Goal: Complete application form

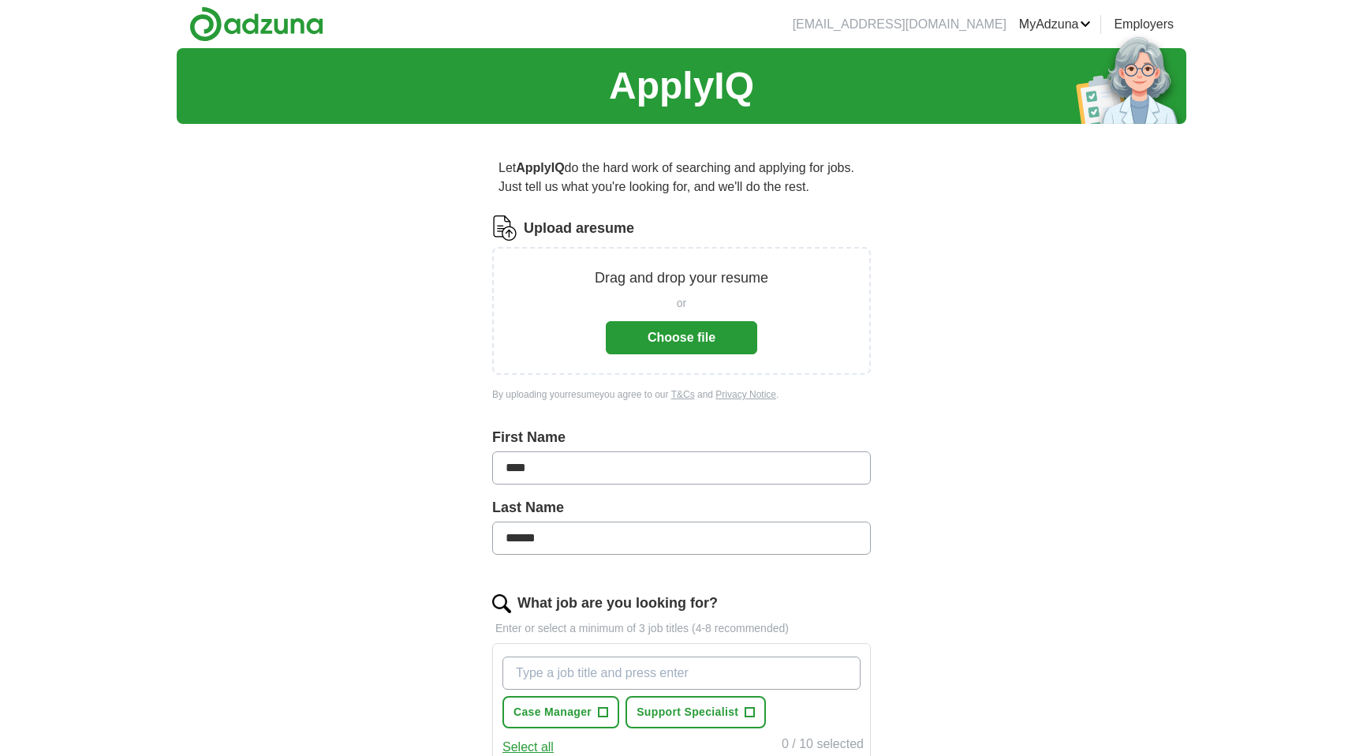
click at [662, 334] on button "Choose file" at bounding box center [681, 337] width 151 height 33
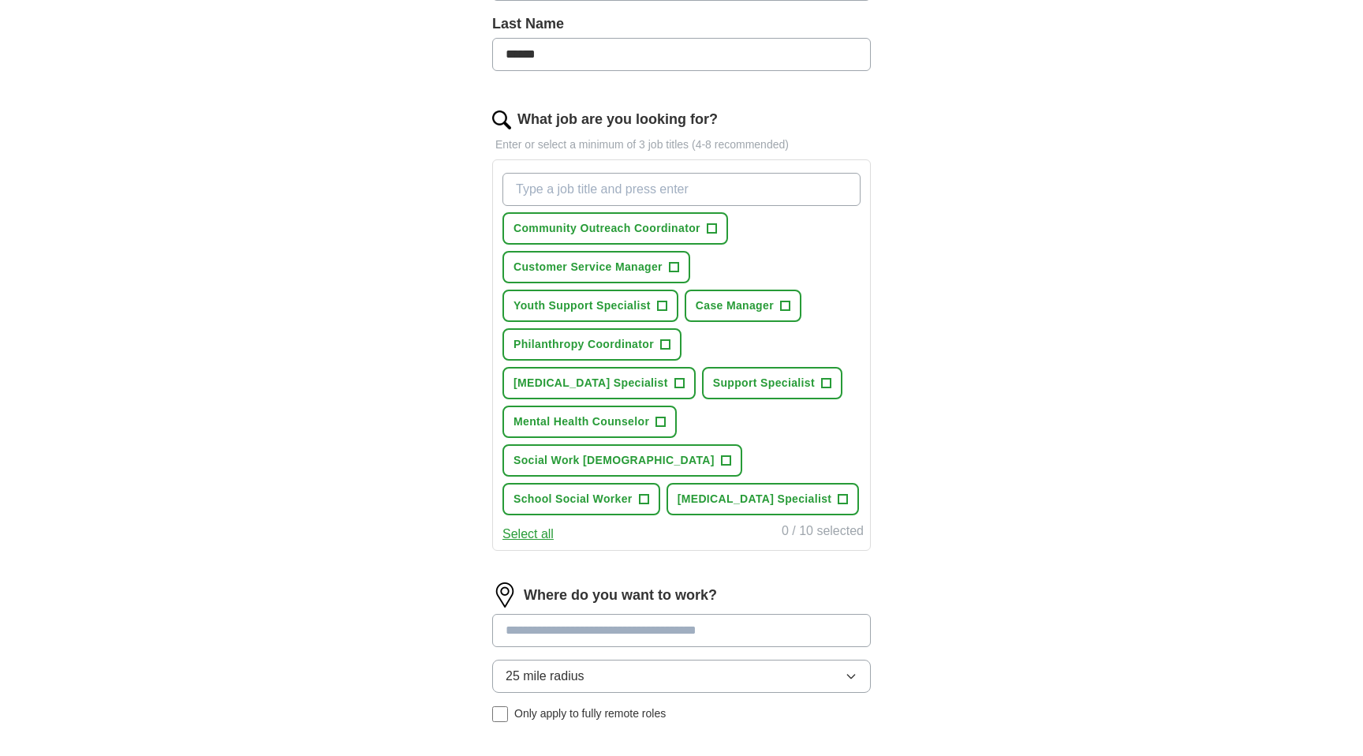
scroll to position [452, 0]
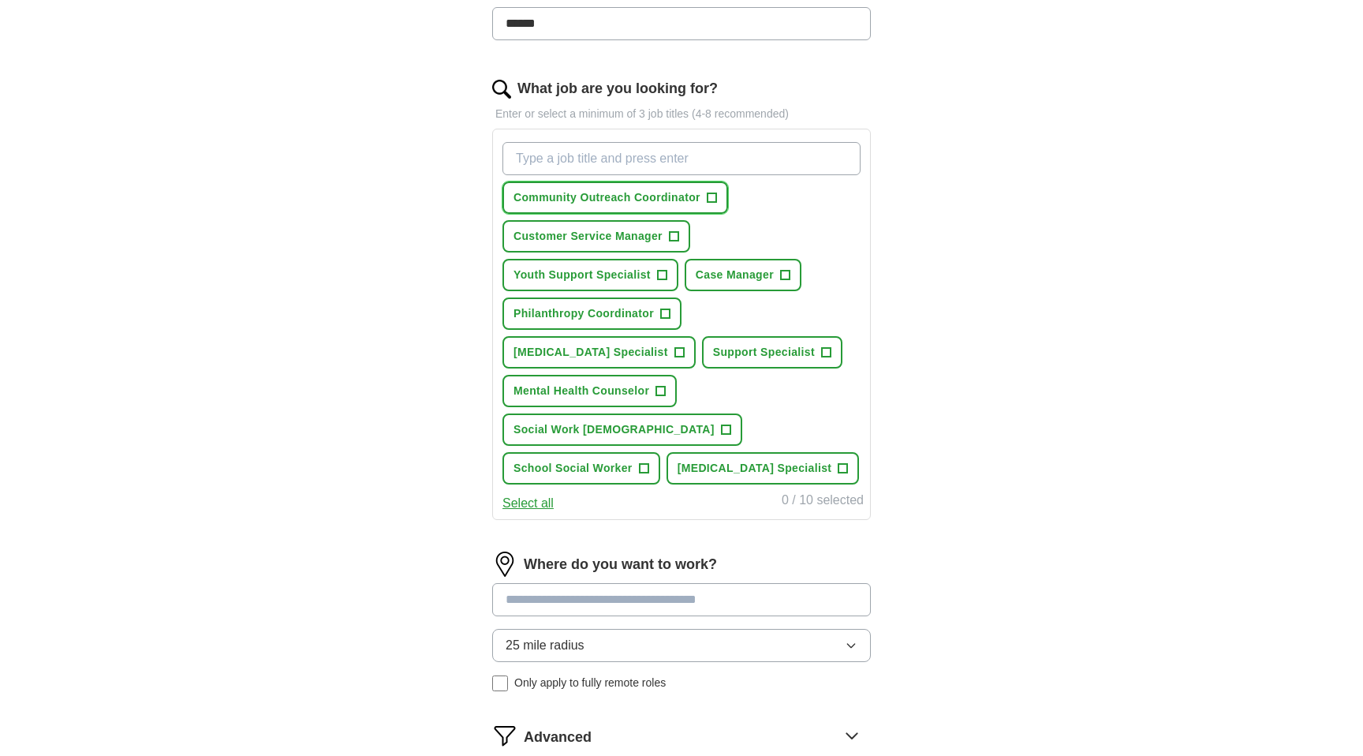
click at [629, 196] on span "Community Outreach Coordinator" at bounding box center [606, 197] width 187 height 17
click at [632, 274] on span "Youth Support Specialist" at bounding box center [581, 275] width 137 height 17
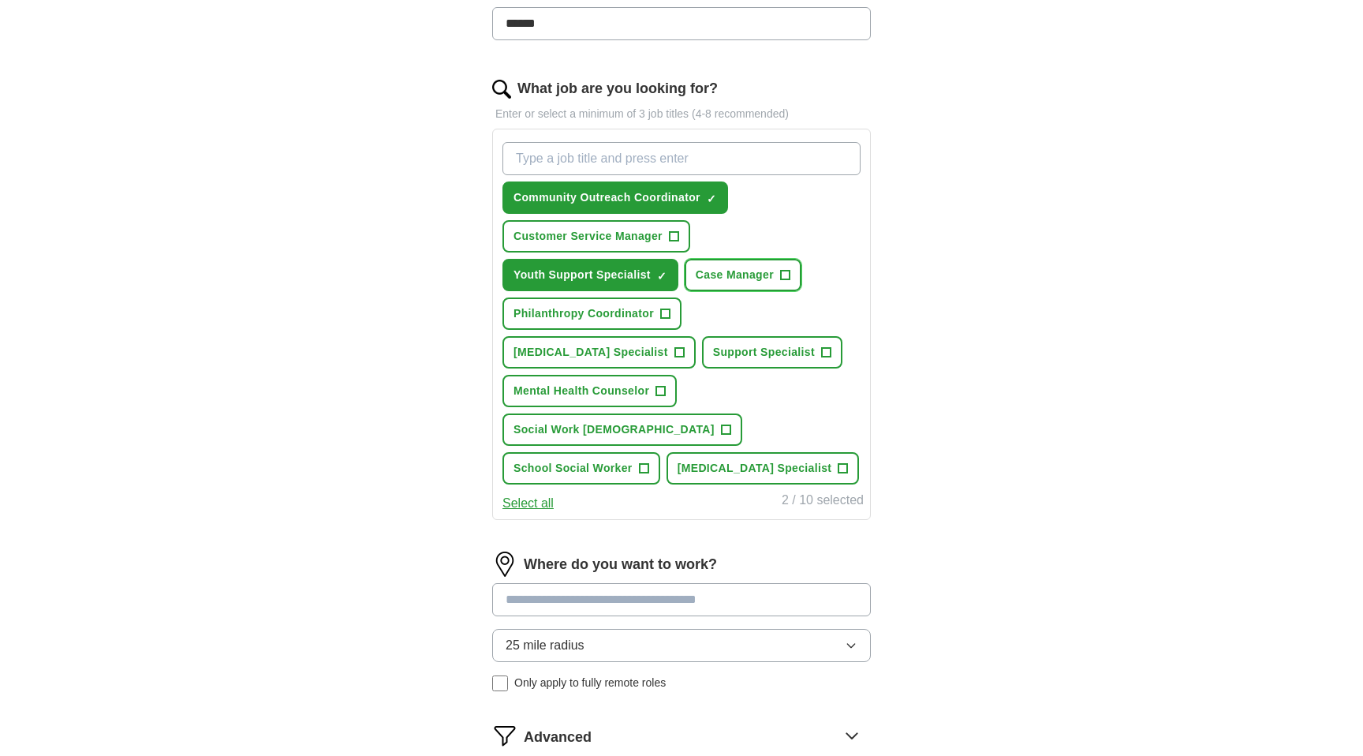
click at [707, 272] on span "Case Manager" at bounding box center [735, 275] width 78 height 17
click at [602, 346] on span "[MEDICAL_DATA] Specialist" at bounding box center [590, 352] width 155 height 17
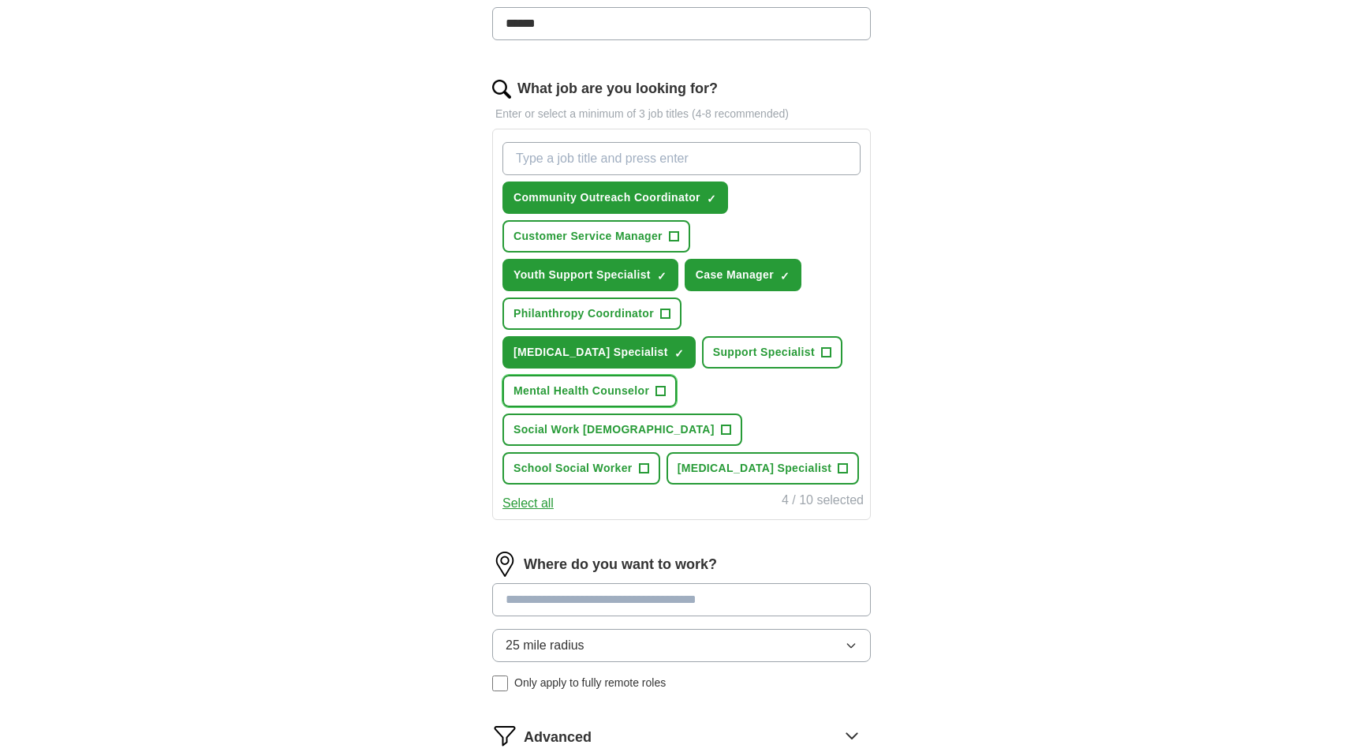
click at [592, 394] on span "Mental Health Counselor" at bounding box center [581, 391] width 136 height 17
click at [732, 361] on button "Support Specialist +" at bounding box center [772, 352] width 140 height 32
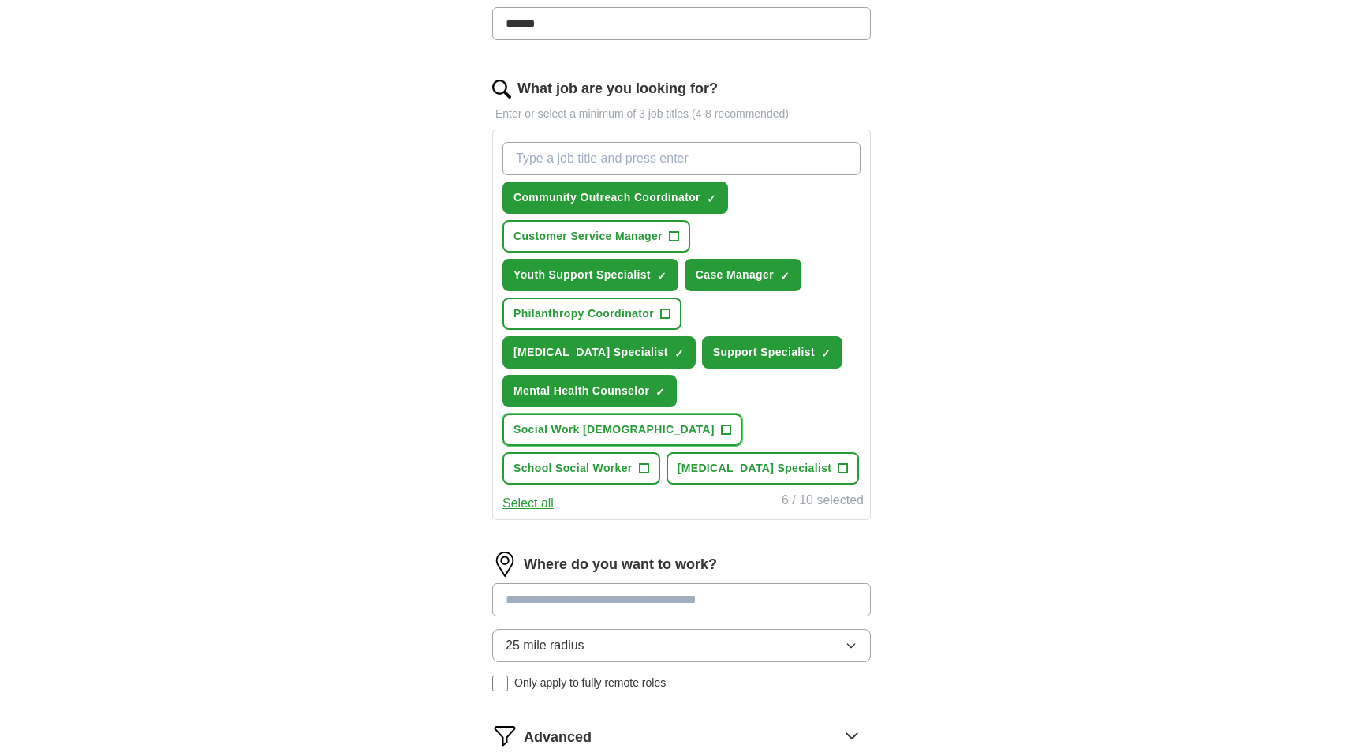
click at [730, 413] on button "Social Work [DEMOGRAPHIC_DATA] +" at bounding box center [622, 429] width 240 height 32
click at [603, 460] on span "School Social Worker" at bounding box center [572, 468] width 119 height 17
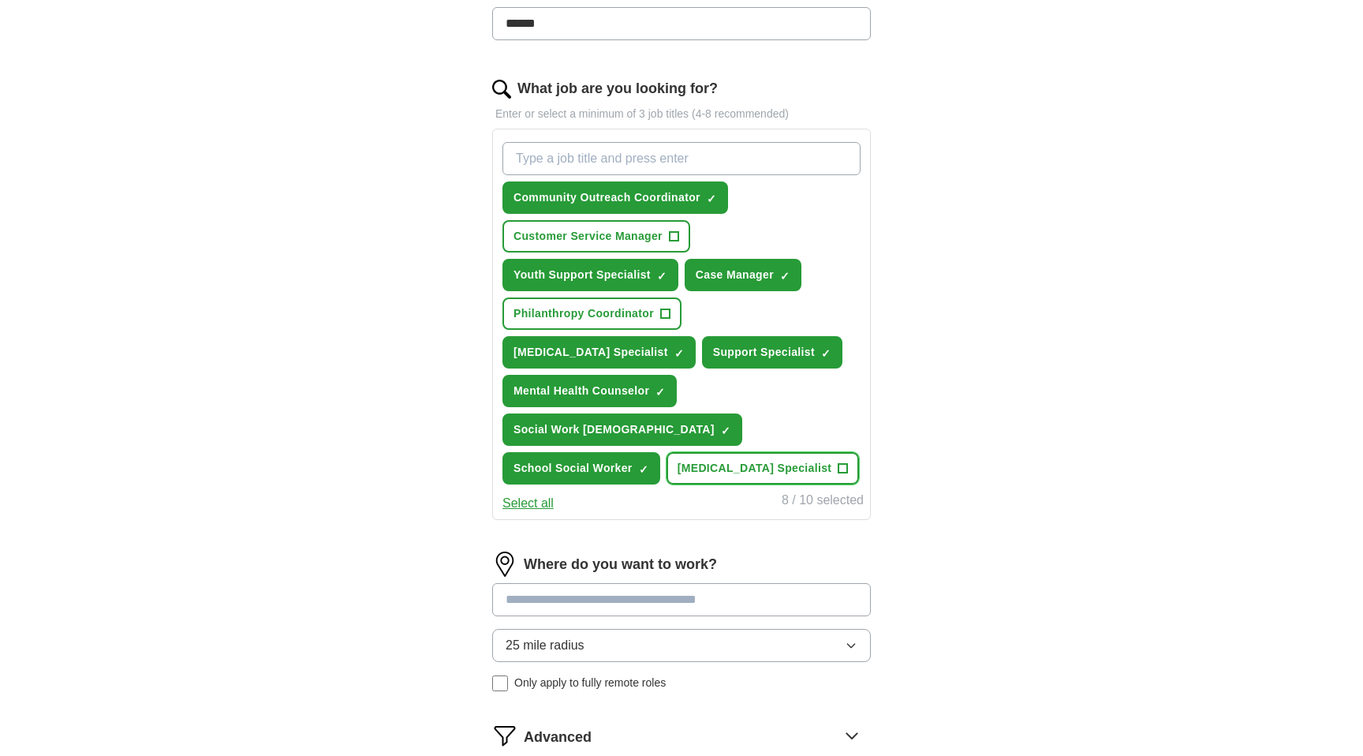
click at [735, 460] on span "[MEDICAL_DATA] Specialist" at bounding box center [754, 468] width 155 height 17
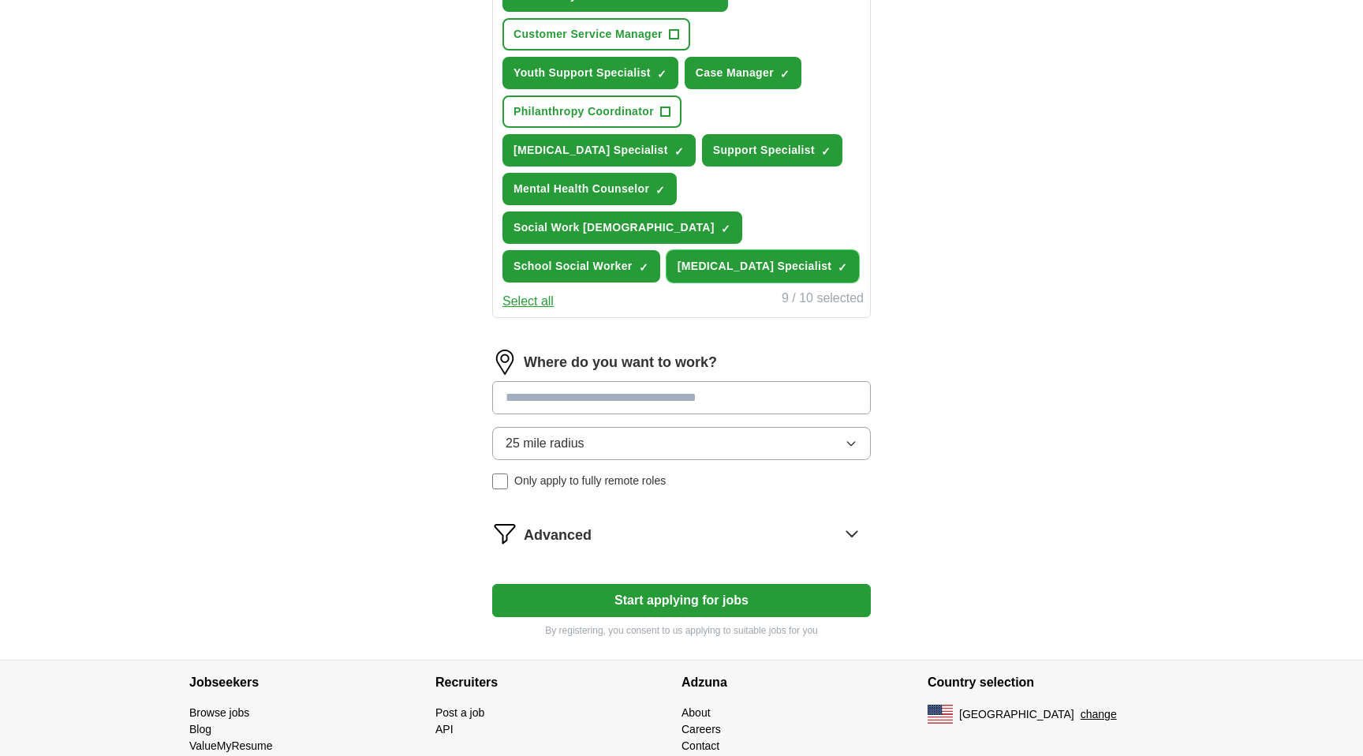
scroll to position [664, 0]
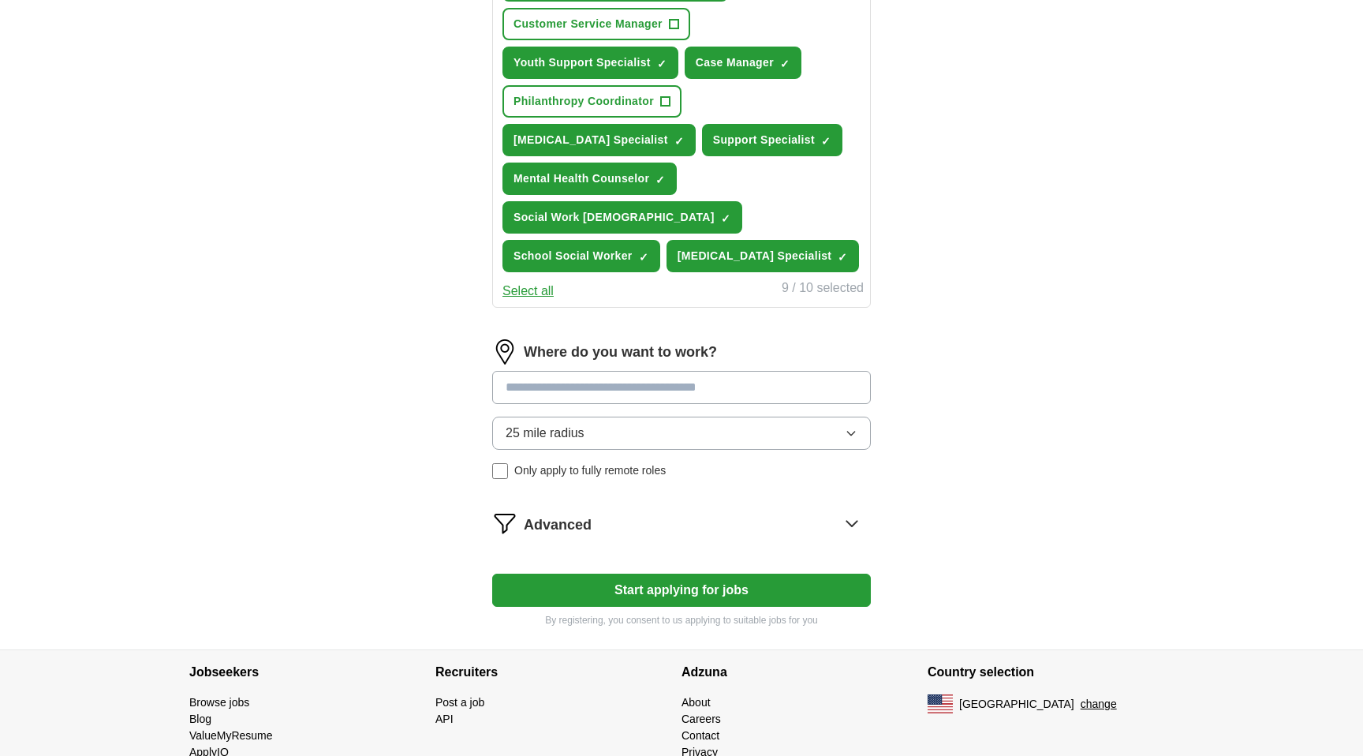
click at [651, 371] on input at bounding box center [681, 387] width 379 height 33
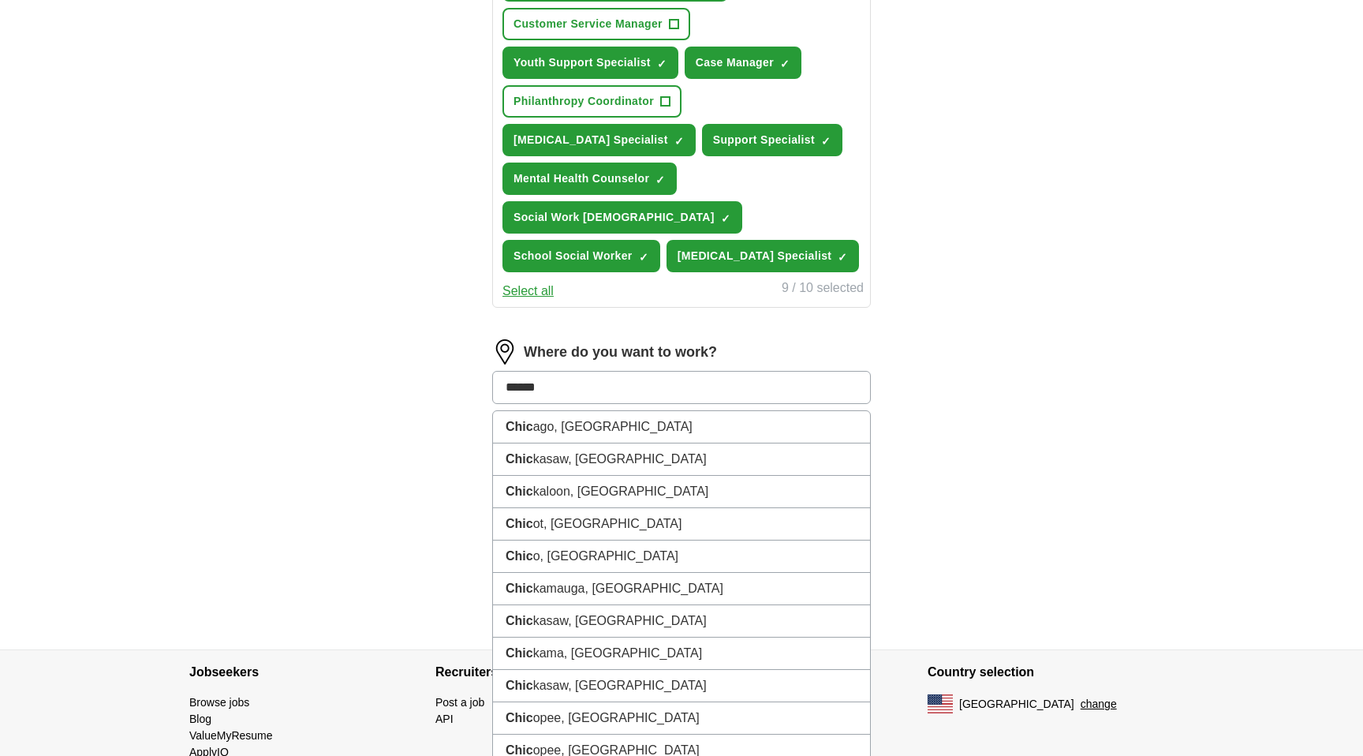
type input "*******"
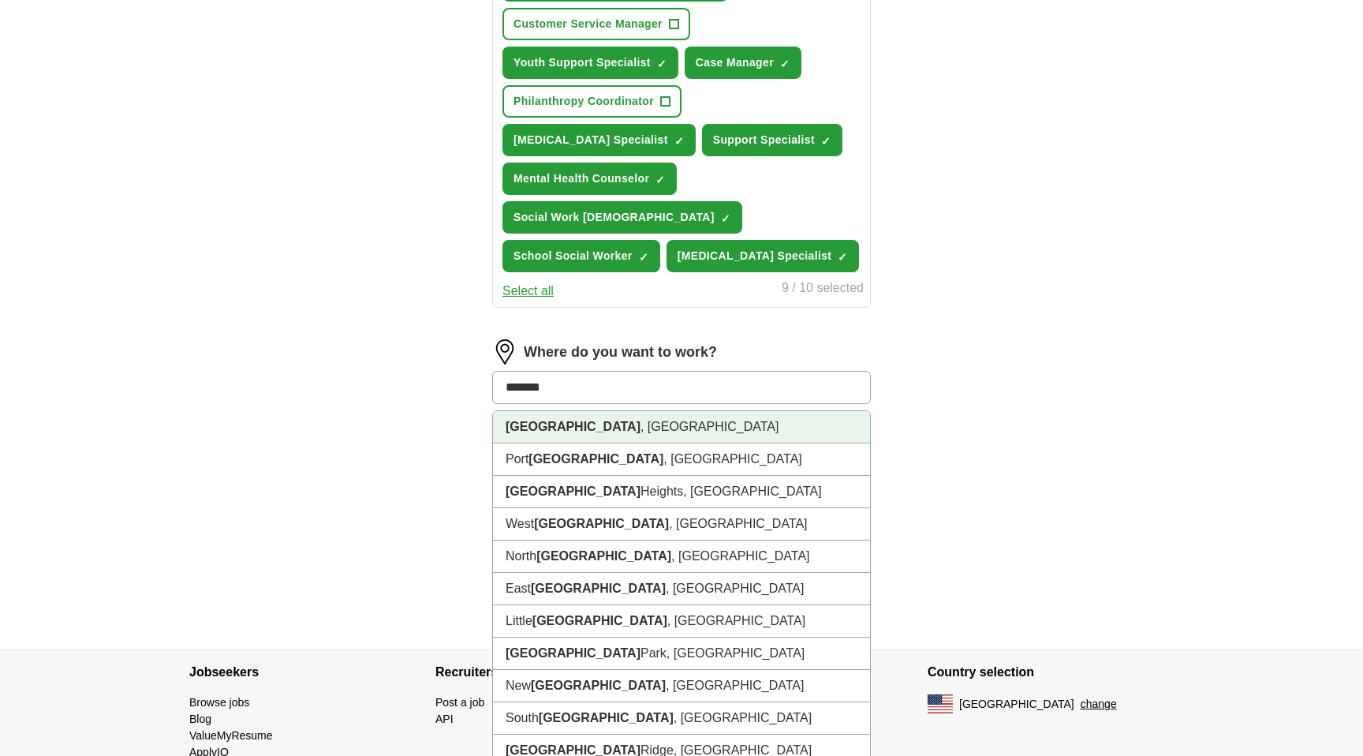
click at [636, 411] on li "[GEOGRAPHIC_DATA] , [GEOGRAPHIC_DATA]" at bounding box center [681, 427] width 377 height 32
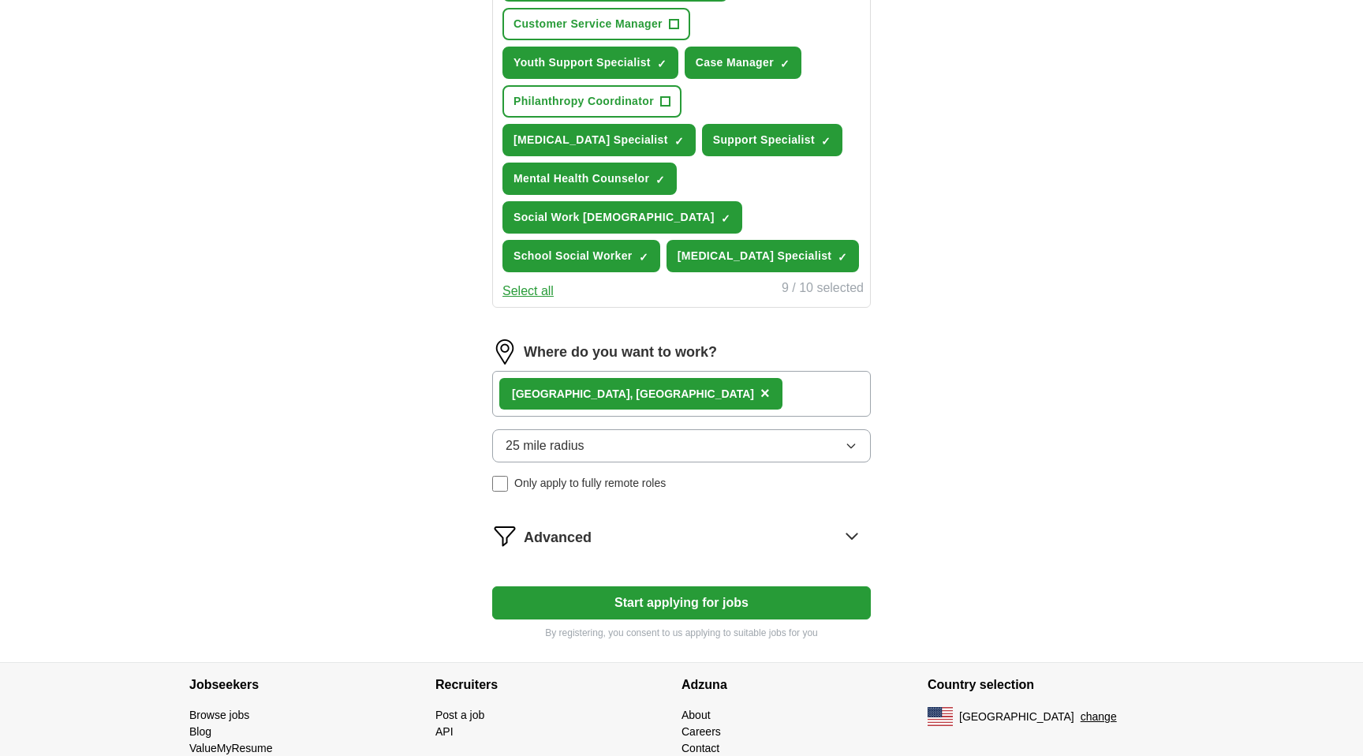
click at [654, 586] on button "Start applying for jobs" at bounding box center [681, 602] width 379 height 33
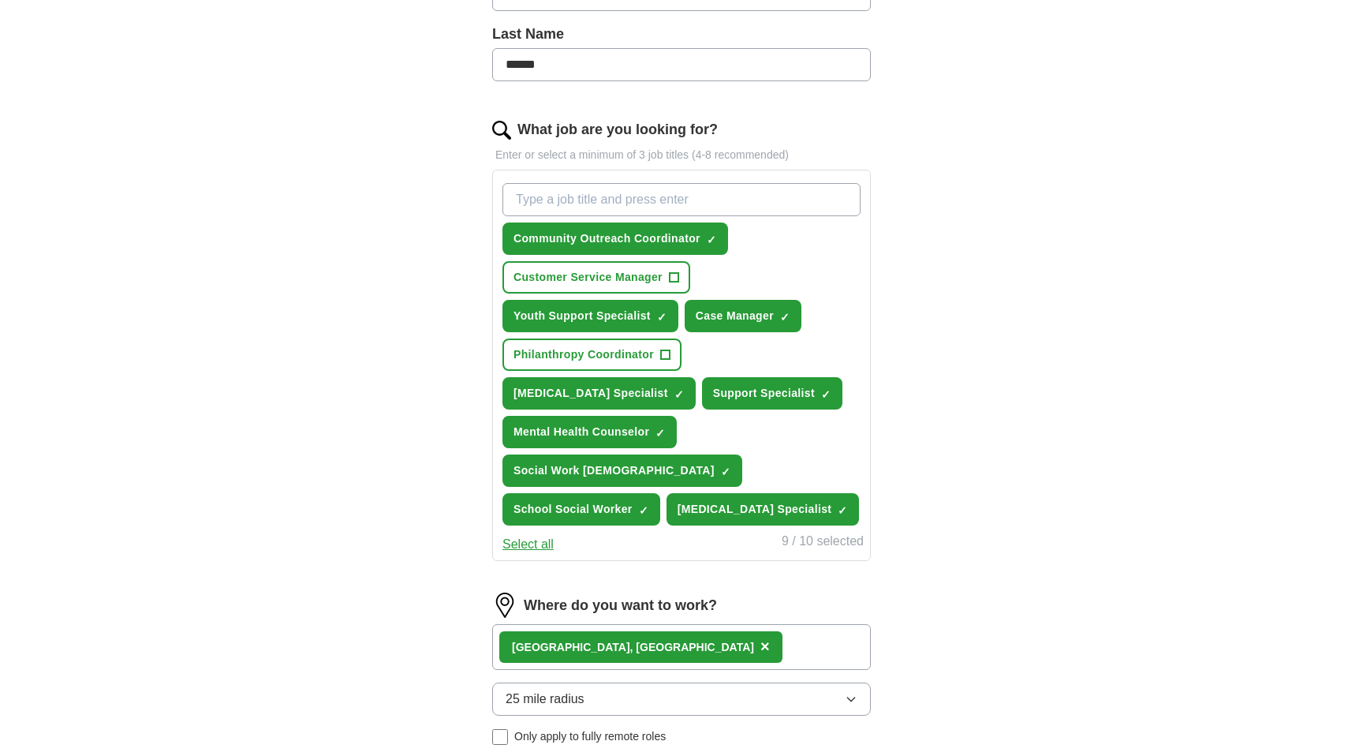
select select "**"
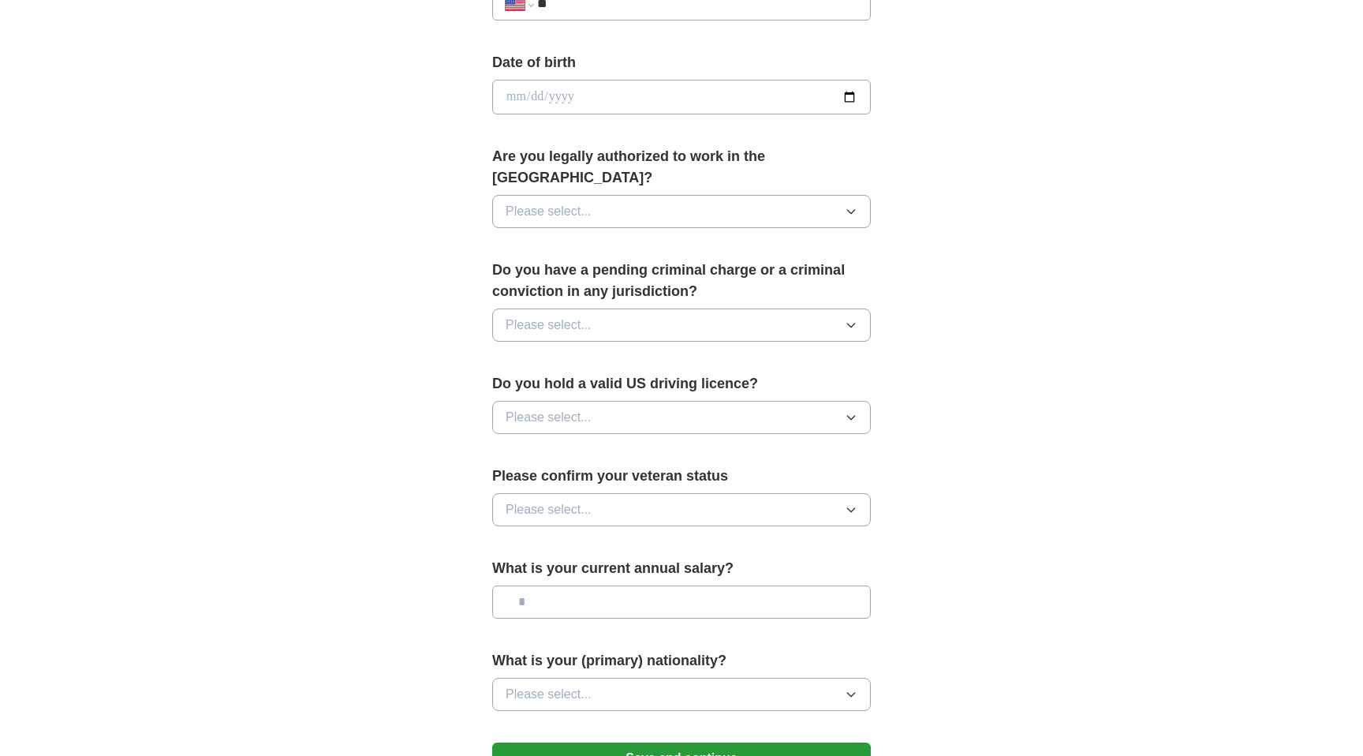
scroll to position [867, 0]
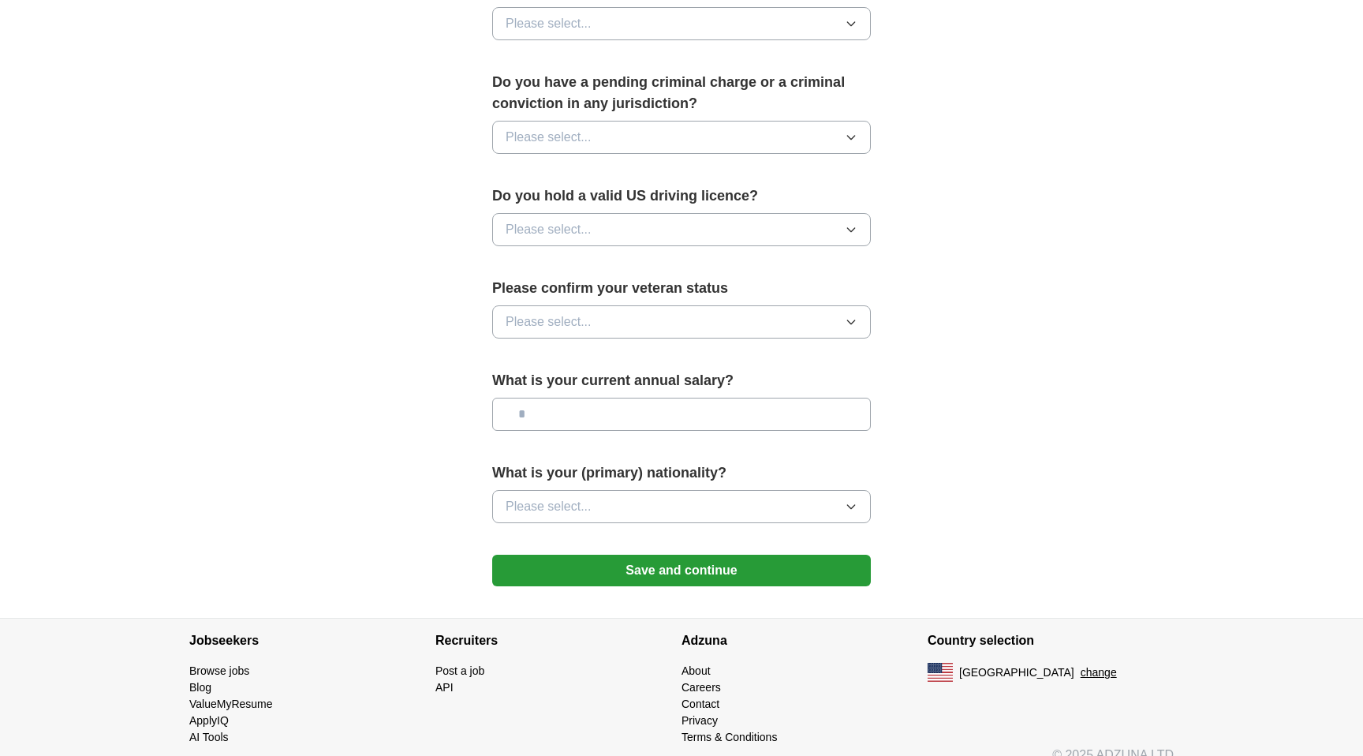
click at [668, 554] on button "Save and continue" at bounding box center [681, 570] width 379 height 32
